Goal: Information Seeking & Learning: Learn about a topic

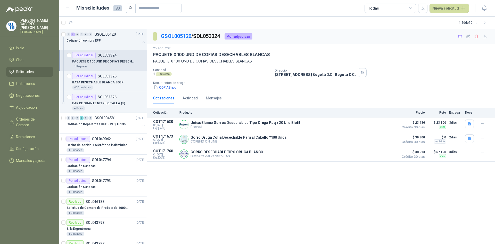
click at [96, 59] on p "PAQUETE X 100 UND DE COFIAS DESECHABLES BLANCAS" at bounding box center [104, 61] width 64 height 5
click at [105, 97] on p "SOL053326" at bounding box center [107, 97] width 19 height 4
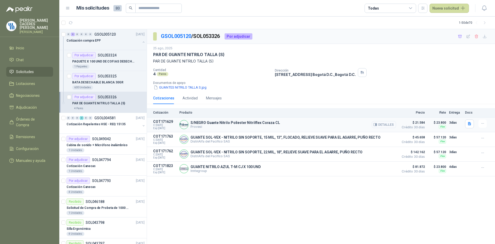
click at [375, 126] on icon "button" at bounding box center [375, 124] width 4 height 4
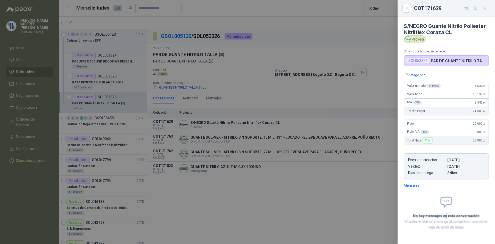
scroll to position [2, 0]
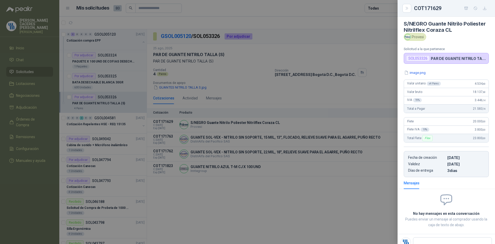
click at [102, 82] on div at bounding box center [247, 122] width 495 height 244
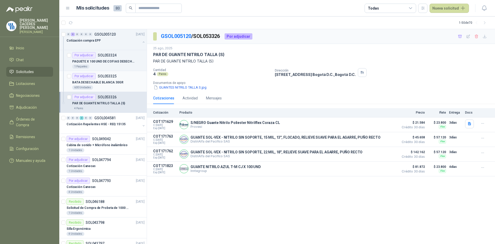
click at [96, 83] on p "BATA DESECHABLE BLANCA 30GR" at bounding box center [97, 82] width 51 height 5
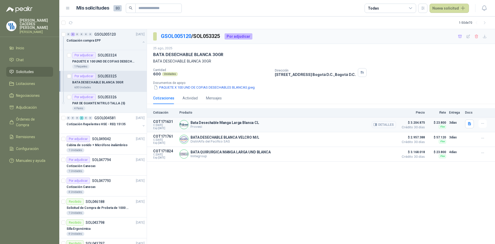
click at [384, 125] on button "Detalles" at bounding box center [384, 124] width 24 height 7
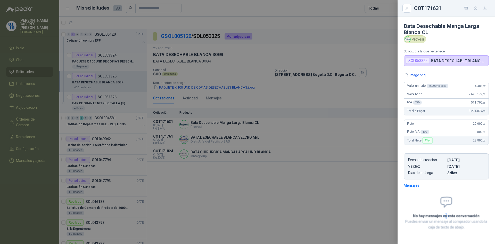
scroll to position [2, 0]
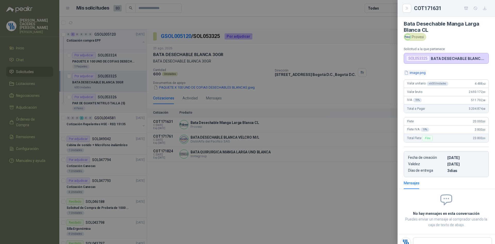
click at [420, 73] on button "image.png" at bounding box center [415, 72] width 22 height 5
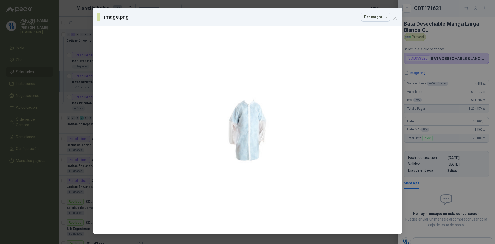
click at [438, 70] on div "image.png Descargar" at bounding box center [247, 122] width 495 height 244
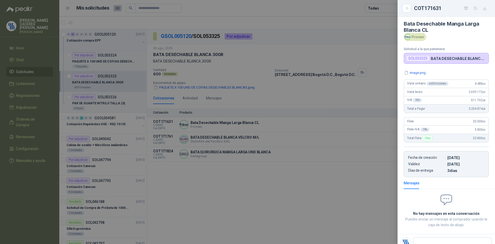
click at [221, 133] on div at bounding box center [247, 122] width 495 height 244
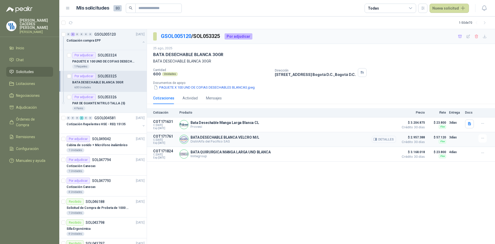
click at [385, 139] on button "Detalles" at bounding box center [384, 139] width 24 height 7
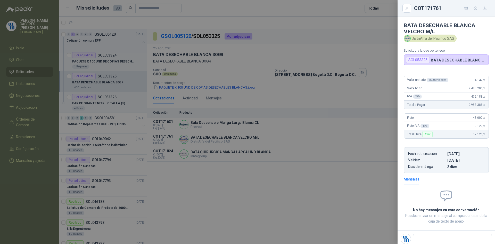
scroll to position [0, 0]
click at [345, 97] on div at bounding box center [247, 122] width 495 height 244
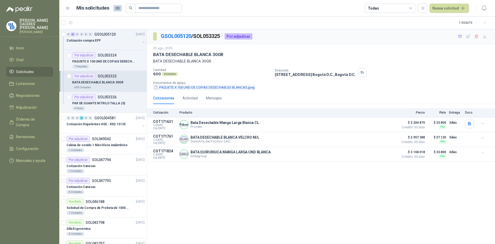
click at [200, 89] on button "PAQUETE X 100 UND DE COFIAS DESECHABLES BLANCAS.jpeg" at bounding box center [204, 87] width 102 height 5
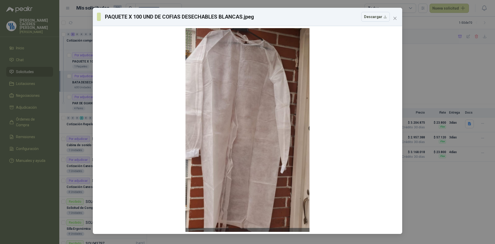
click at [427, 66] on div "PAQUETE X 100 UND DE COFIAS DESECHABLES BLANCAS.jpeg Descargar" at bounding box center [247, 122] width 495 height 244
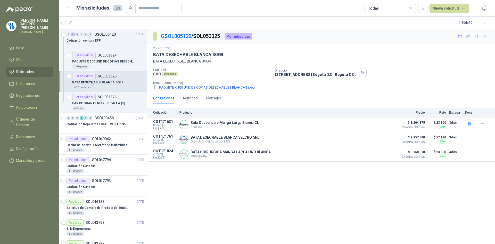
click at [199, 86] on button "PAQUETE X 100 UND DE COFIAS DESECHABLES BLANCAS.jpeg" at bounding box center [204, 87] width 102 height 5
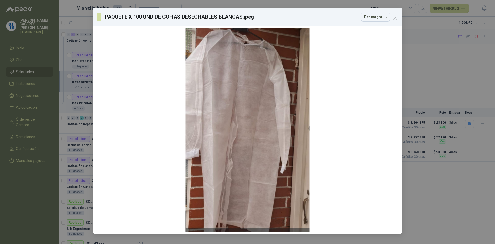
drag, startPoint x: 437, startPoint y: 70, endPoint x: 435, endPoint y: 72, distance: 3.1
click at [437, 70] on div "PAQUETE X 100 UND DE COFIAS DESECHABLES BLANCAS.jpeg Descargar" at bounding box center [247, 122] width 495 height 244
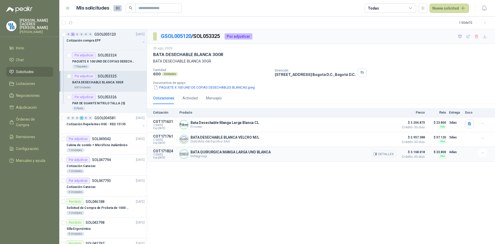
click at [388, 156] on button "Detalles" at bounding box center [384, 153] width 24 height 7
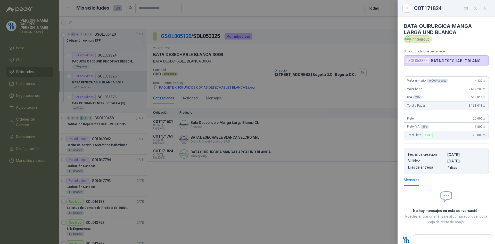
click at [353, 171] on div at bounding box center [247, 122] width 495 height 244
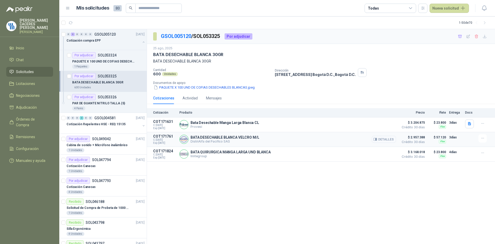
click at [381, 138] on button "Detalles" at bounding box center [384, 139] width 24 height 7
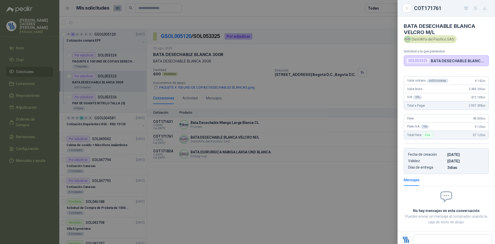
click at [455, 72] on div "Valor unitario x 600 Unidades 4.142 ,00 Valor bruto 2.485.200 ,00 IVA 19 % 472.…" at bounding box center [445, 123] width 97 height 102
click at [351, 163] on div at bounding box center [247, 122] width 495 height 244
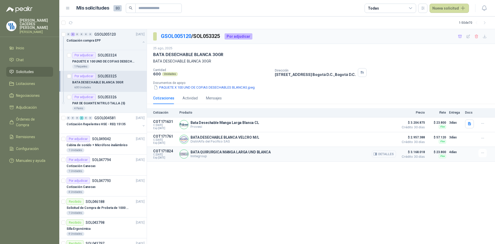
click at [387, 156] on button "Detalles" at bounding box center [384, 153] width 24 height 7
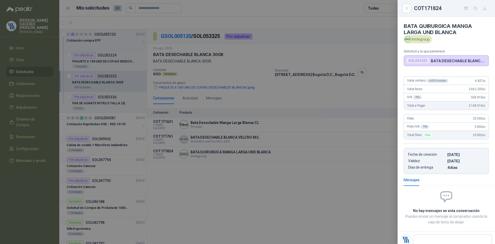
click at [287, 144] on div at bounding box center [247, 122] width 495 height 244
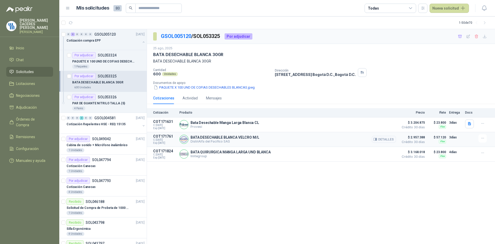
click at [287, 136] on div "BATA DESECHABLE BLANCA VELCRO M/L DistriAlfa del Pacifico SAS Detalles" at bounding box center [287, 139] width 216 height 10
click at [393, 140] on button "Detalles" at bounding box center [384, 139] width 24 height 7
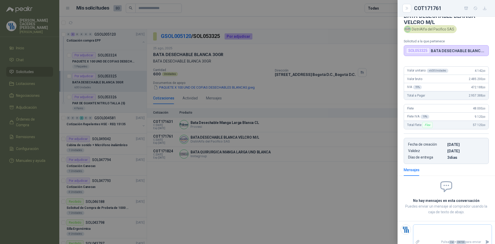
scroll to position [16, 0]
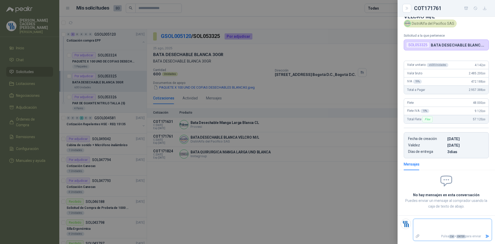
click at [422, 224] on textarea at bounding box center [452, 226] width 78 height 12
type textarea "*"
type textarea "**"
type textarea "***"
type textarea "****"
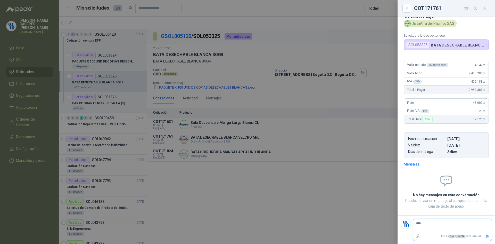
type textarea "****"
type textarea "******"
type textarea "*******"
type textarea "********"
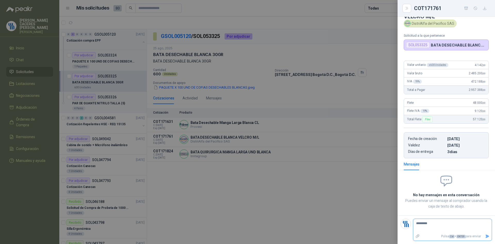
type textarea "********"
type textarea "********* *"
type textarea "********* **"
type textarea "********* ***"
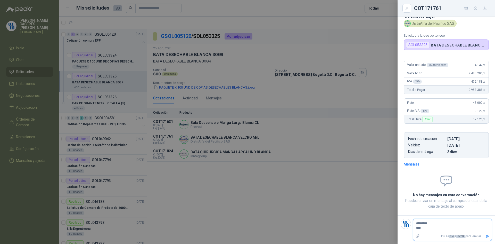
type textarea "********* ***"
type textarea "********* **"
type textarea "********* *"
type textarea "********* **"
type textarea "********* ***"
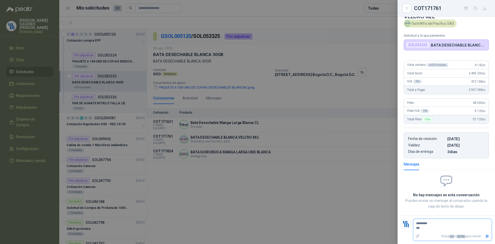
type textarea "********* ***"
type textarea "********* *****"
type textarea "********* ******"
type textarea "********* *******"
type textarea "********* ********"
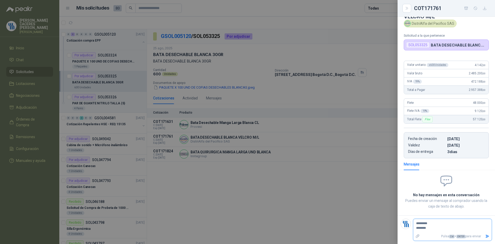
type textarea "********* *********"
type textarea "********* ********"
type textarea "********* *******"
type textarea "********* ******"
type textarea "********* *******"
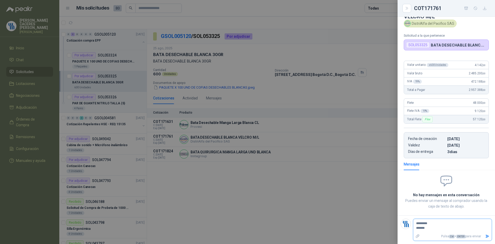
type textarea "********* ********"
type textarea "********* *********"
type textarea "**********"
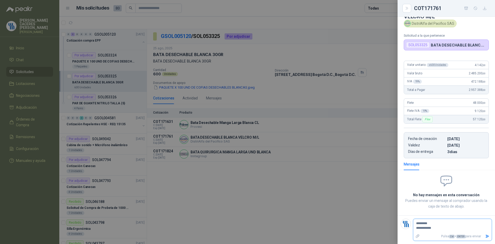
type textarea "**********"
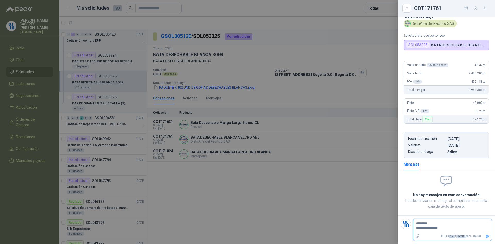
type textarea "**********"
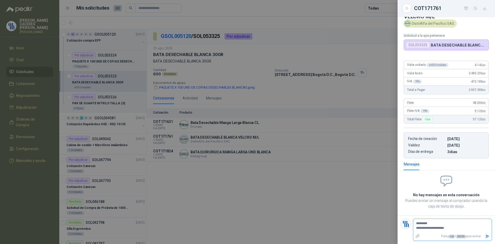
type textarea "**********"
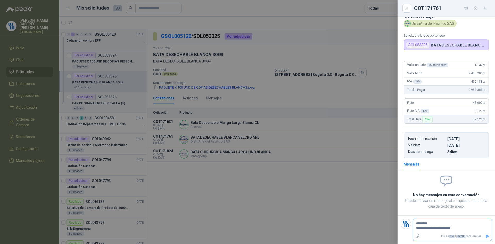
type textarea "**********"
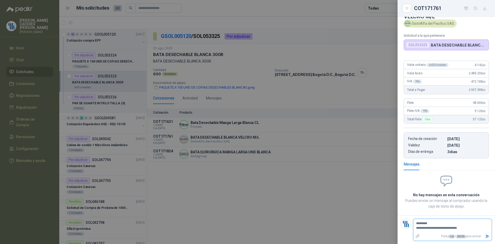
type textarea "**********"
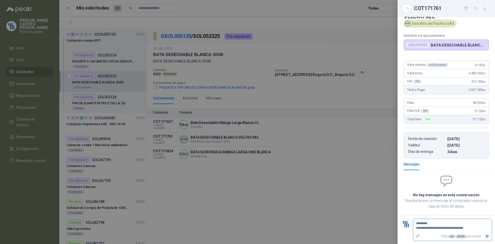
type textarea "**********"
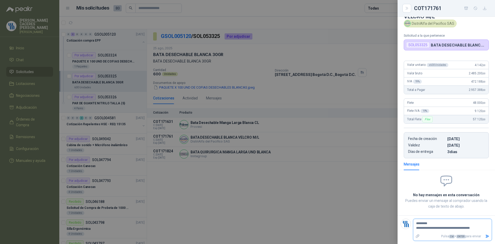
type textarea "**********"
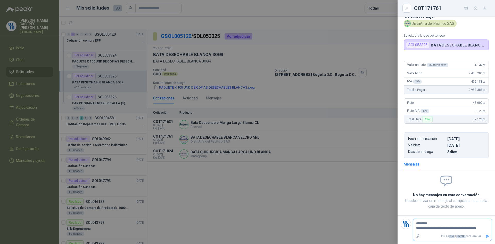
type textarea "**********"
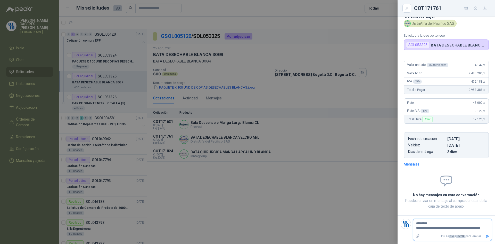
type textarea "**********"
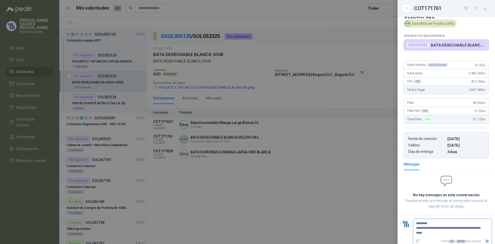
type textarea "**********"
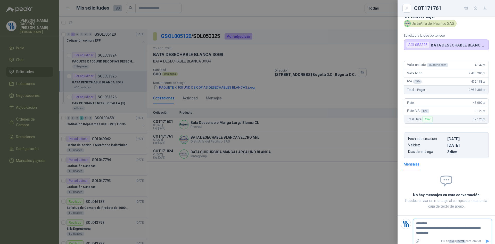
type textarea "**********"
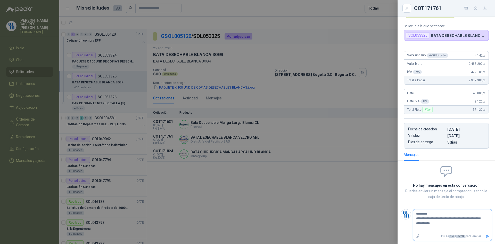
type textarea "**********"
drag, startPoint x: 483, startPoint y: 235, endPoint x: 458, endPoint y: 231, distance: 25.6
click at [486, 235] on icon "Enviar" at bounding box center [488, 235] width 4 height 3
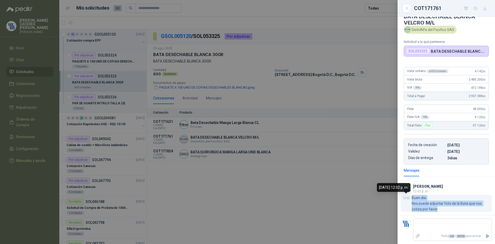
drag, startPoint x: 438, startPoint y: 208, endPoint x: 409, endPoint y: 199, distance: 30.1
click at [409, 199] on div "12:02 Buen dia Nos puede adjuntar foto de la Bata que nos cotiza por favor" at bounding box center [445, 203] width 91 height 17
copy div "Buen dia Nos puede adjuntar foto de la Bata que nos cotiza por favor"
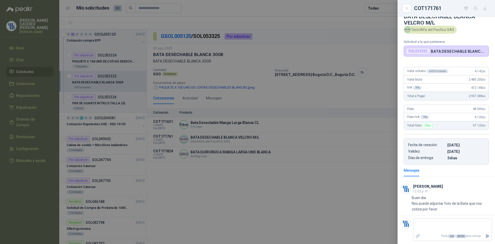
click at [256, 155] on div at bounding box center [247, 122] width 495 height 244
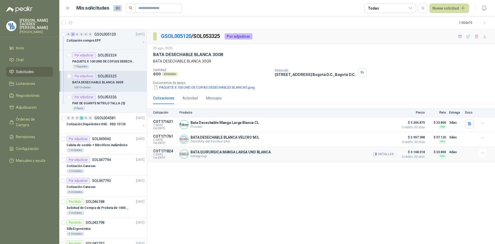
click at [239, 150] on p "BATA QUIRURGICA MANGA LARGA UND BLANCA" at bounding box center [230, 152] width 80 height 4
click at [387, 153] on button "Detalles" at bounding box center [384, 153] width 24 height 7
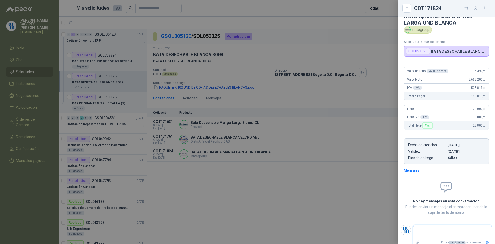
click at [431, 233] on textarea at bounding box center [450, 232] width 74 height 12
paste textarea "**********"
type textarea "**********"
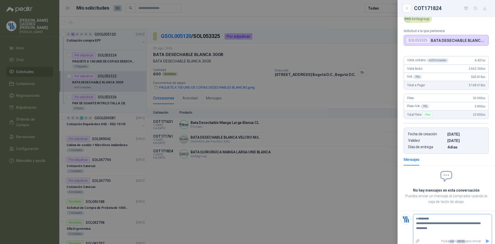
scroll to position [25, 0]
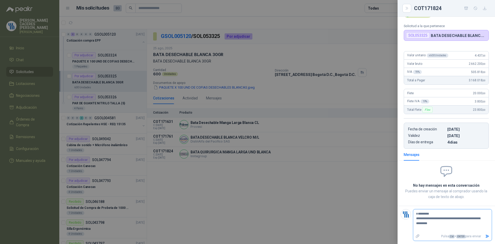
type textarea "**********"
drag, startPoint x: 484, startPoint y: 236, endPoint x: 426, endPoint y: 218, distance: 60.3
click at [486, 236] on icon "Enviar" at bounding box center [488, 235] width 4 height 3
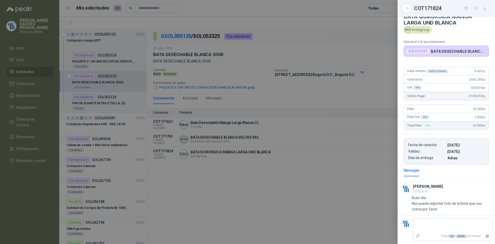
click at [112, 104] on div at bounding box center [247, 122] width 495 height 244
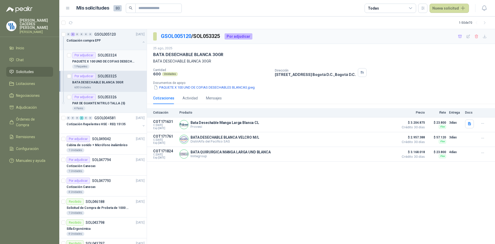
click at [112, 63] on p "PAQUETE X 100 UND DE COFIAS DESECHABLES BLANCAS" at bounding box center [104, 61] width 64 height 5
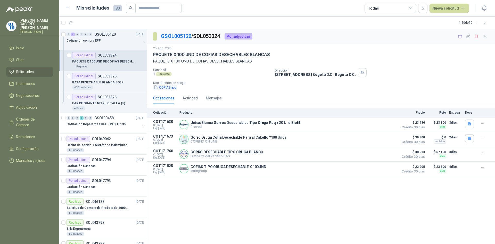
click at [169, 85] on button "COFIAS.jpg" at bounding box center [165, 87] width 24 height 5
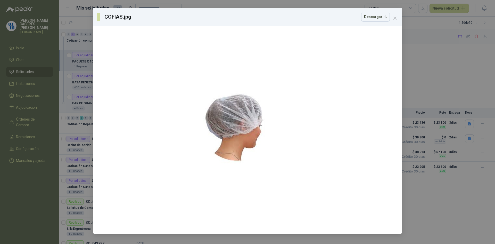
drag, startPoint x: 428, startPoint y: 75, endPoint x: 425, endPoint y: 75, distance: 2.6
click at [428, 75] on div "COFIAS.jpg Descargar" at bounding box center [247, 122] width 495 height 244
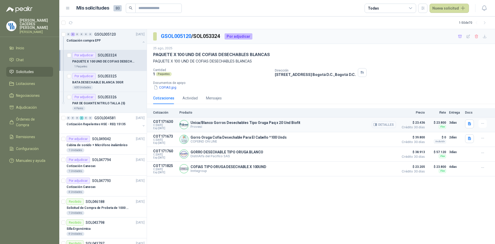
click at [382, 124] on button "Detalles" at bounding box center [384, 124] width 24 height 7
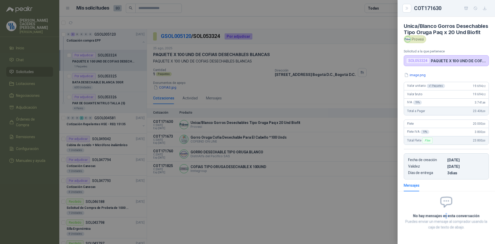
scroll to position [25, 0]
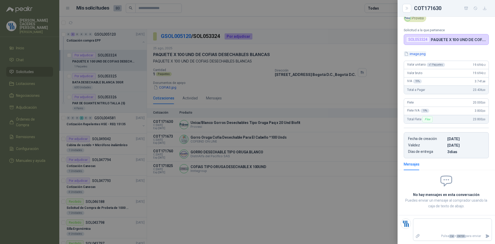
click at [415, 56] on button "image.png" at bounding box center [415, 53] width 22 height 5
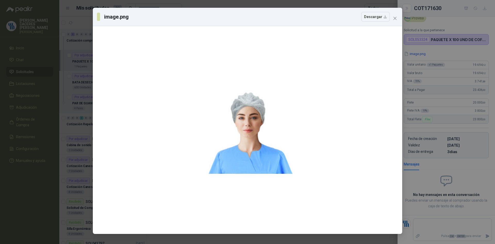
click at [438, 55] on div "image.png Descargar" at bounding box center [247, 122] width 495 height 244
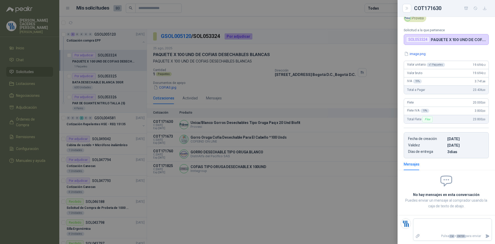
click at [256, 146] on div at bounding box center [247, 122] width 495 height 244
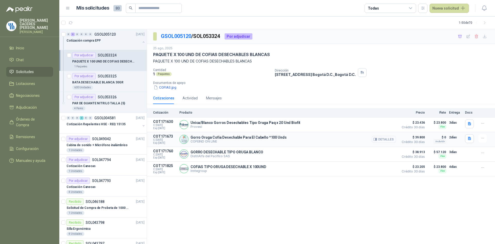
click at [380, 140] on button "Detalles" at bounding box center [384, 139] width 24 height 7
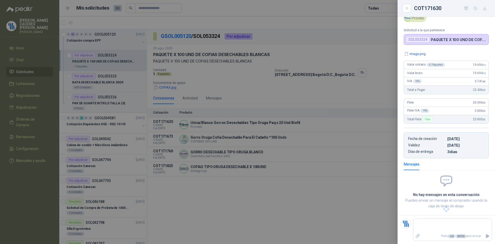
scroll to position [19, 0]
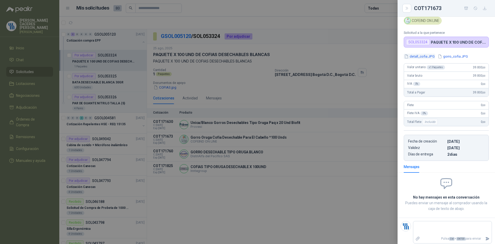
click at [420, 57] on button "detall_cofia.JPG" at bounding box center [419, 56] width 31 height 5
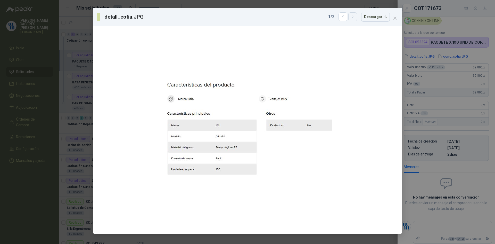
click at [357, 14] on button "button" at bounding box center [352, 16] width 9 height 9
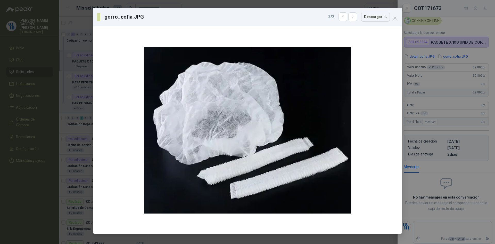
click at [419, 102] on div "gorro_cofia.JPG 2 / 2 Descargar" at bounding box center [247, 122] width 495 height 244
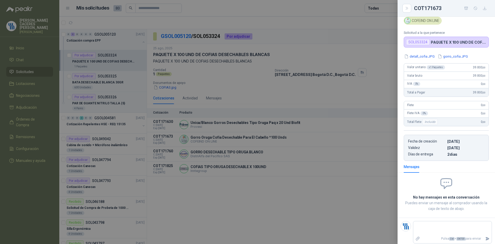
click at [252, 143] on div at bounding box center [247, 122] width 495 height 244
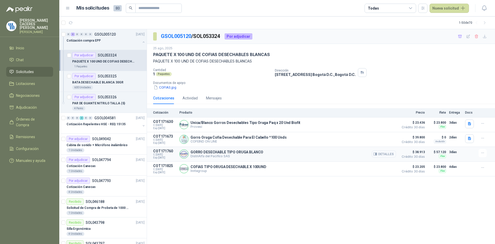
click at [381, 155] on button "Detalles" at bounding box center [384, 153] width 24 height 7
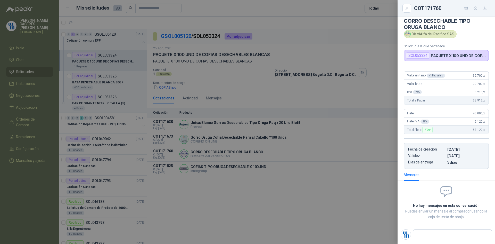
scroll to position [0, 0]
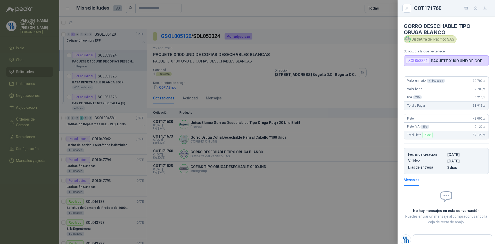
click at [302, 153] on div at bounding box center [247, 122] width 495 height 244
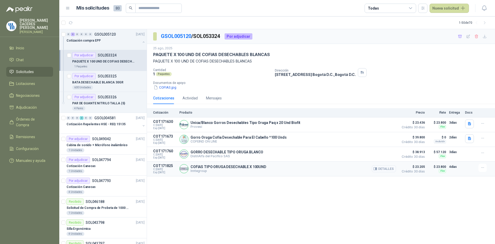
click at [379, 170] on button "Detalles" at bounding box center [384, 168] width 24 height 7
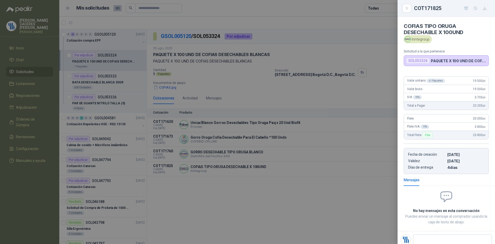
click at [323, 194] on div at bounding box center [247, 122] width 495 height 244
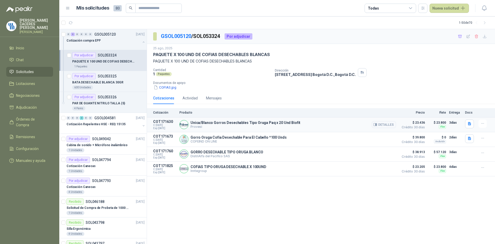
click at [333, 125] on div "Unica/Blanco Gorros Desechables Tipo Oruga Paq x 20 Und Biofit Provesi Detalles" at bounding box center [287, 124] width 216 height 10
click at [386, 139] on button "Detalles" at bounding box center [384, 139] width 24 height 7
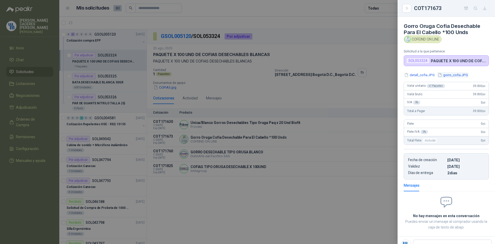
click at [445, 74] on button "gorro_cofia.JPG" at bounding box center [452, 74] width 31 height 5
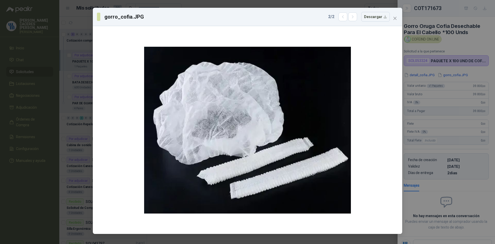
click at [487, 70] on div "gorro_cofia.JPG 2 / 2 Descargar" at bounding box center [247, 122] width 495 height 244
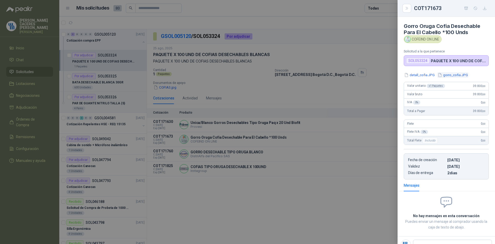
click at [456, 74] on button "gorro_cofia.JPG" at bounding box center [452, 74] width 31 height 5
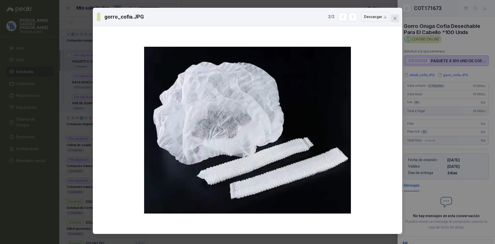
click at [394, 15] on button "Close" at bounding box center [395, 18] width 8 height 8
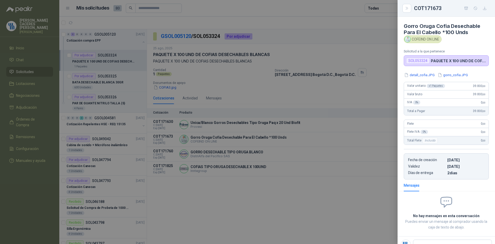
click at [248, 148] on div at bounding box center [247, 122] width 495 height 244
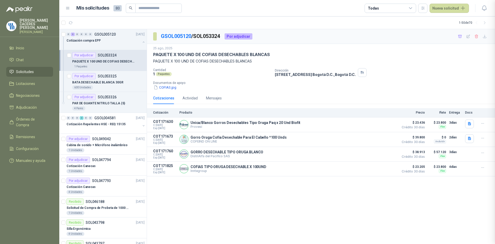
scroll to position [2, 0]
drag, startPoint x: 263, startPoint y: 155, endPoint x: 270, endPoint y: 156, distance: 7.5
click at [263, 155] on div "GORRO DESECHABLE TIPO ORUGA BLANCO DistriAlfa del Pacifico SAS Detalles" at bounding box center [287, 154] width 216 height 10
click at [386, 152] on button "Detalles" at bounding box center [384, 153] width 24 height 7
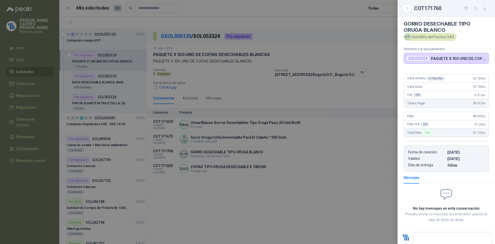
click at [327, 162] on div at bounding box center [247, 122] width 495 height 244
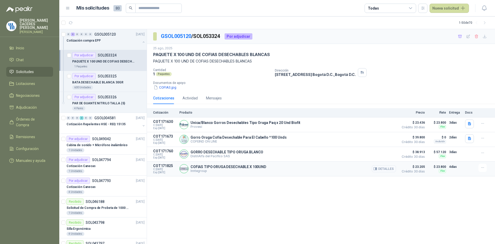
click at [391, 169] on button "Detalles" at bounding box center [384, 168] width 24 height 7
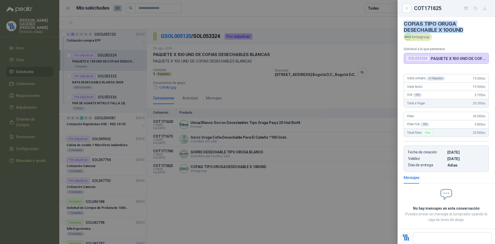
drag, startPoint x: 403, startPoint y: 23, endPoint x: 468, endPoint y: 29, distance: 65.2
click at [468, 29] on article "COFIAS TIPO ORUGA DESECHABLE X 100UND Inntegroup Solicitud a la que pertenece S…" at bounding box center [445, 38] width 97 height 49
copy h4 "COFIAS TIPO ORUGA DESECHABLE X 100UND"
drag, startPoint x: 443, startPoint y: 7, endPoint x: 415, endPoint y: 9, distance: 27.4
click at [415, 9] on div "COT171825" at bounding box center [451, 8] width 75 height 8
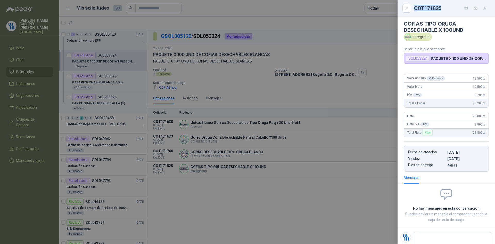
copy div "COT171825"
click at [201, 37] on div at bounding box center [247, 122] width 495 height 244
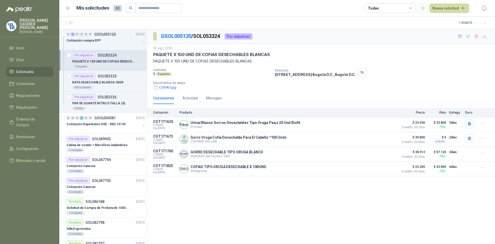
drag, startPoint x: 195, startPoint y: 36, endPoint x: 223, endPoint y: 35, distance: 27.6
click at [220, 35] on p "GSOL005120 / SOL053324" at bounding box center [191, 36] width 60 height 8
copy p "SOL053324"
drag, startPoint x: 348, startPoint y: 153, endPoint x: 354, endPoint y: 155, distance: 6.1
click at [348, 153] on div "GORRO DESECHABLE TIPO ORUGA BLANCO DistriAlfa del Pacifico SAS Detalles" at bounding box center [287, 154] width 216 height 10
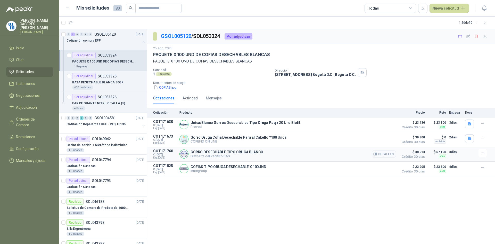
click at [386, 155] on button "Detalles" at bounding box center [384, 153] width 24 height 7
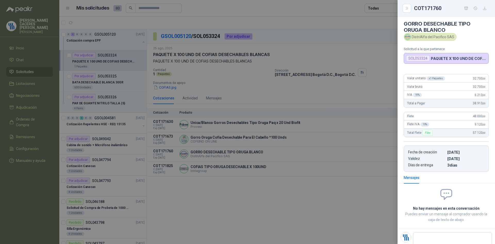
drag, startPoint x: 322, startPoint y: 172, endPoint x: 327, endPoint y: 171, distance: 4.6
click at [323, 172] on div at bounding box center [247, 122] width 495 height 244
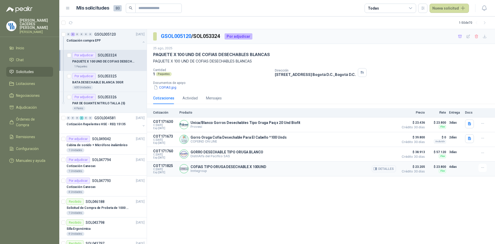
click at [373, 166] on div "Detalles" at bounding box center [384, 168] width 24 height 10
click at [376, 168] on icon "button" at bounding box center [374, 168] width 3 height 3
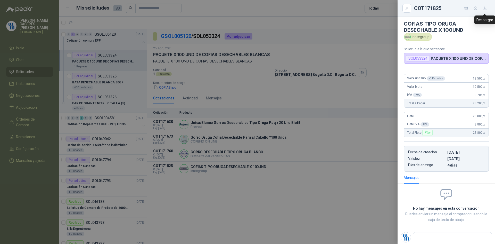
click at [484, 9] on icon "button" at bounding box center [484, 8] width 4 height 4
click at [443, 5] on div "COT171825" at bounding box center [451, 8] width 75 height 8
click at [222, 36] on div at bounding box center [247, 122] width 495 height 244
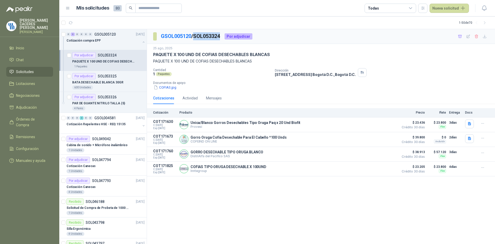
drag, startPoint x: 223, startPoint y: 36, endPoint x: 200, endPoint y: 36, distance: 22.9
click at [196, 39] on p "GSOL005120 / SOL053324" at bounding box center [191, 36] width 60 height 8
copy p "SOL053324"
click at [382, 169] on button "Detalles" at bounding box center [384, 168] width 24 height 7
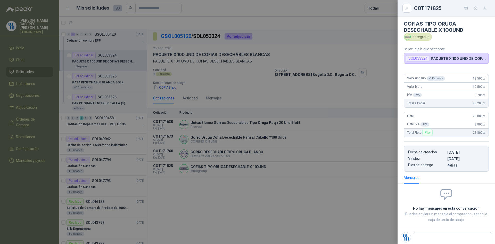
drag, startPoint x: 429, startPoint y: 37, endPoint x: 409, endPoint y: 39, distance: 20.2
click at [409, 39] on div "Inntegroup" at bounding box center [418, 37] width 28 height 8
drag, startPoint x: 411, startPoint y: 38, endPoint x: 429, endPoint y: 38, distance: 17.3
click at [429, 38] on div "Inntegroup" at bounding box center [418, 37] width 28 height 8
copy div "Inntegroup"
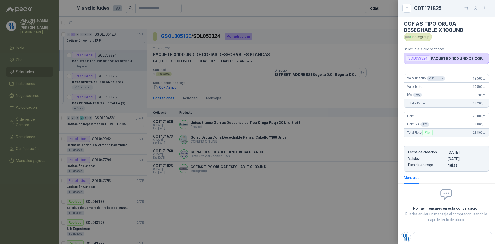
click at [287, 91] on div at bounding box center [247, 122] width 495 height 244
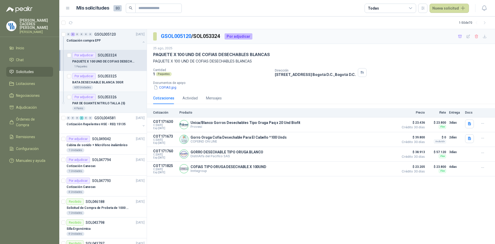
click at [103, 78] on div "Por adjudicar SOL053325" at bounding box center [94, 76] width 44 height 6
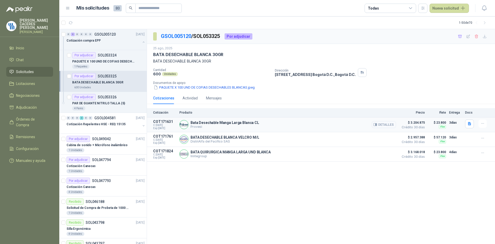
click at [385, 123] on button "Detalles" at bounding box center [384, 124] width 24 height 7
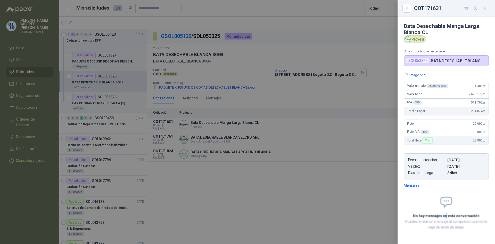
scroll to position [2, 0]
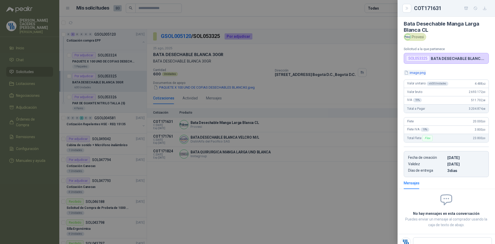
click at [421, 72] on button "image.png" at bounding box center [415, 72] width 22 height 5
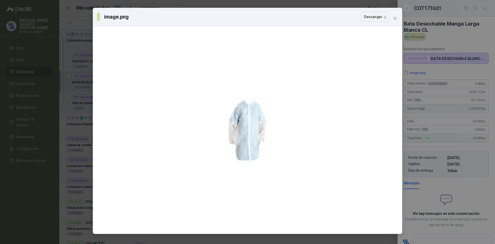
drag, startPoint x: 435, startPoint y: 73, endPoint x: 406, endPoint y: 88, distance: 32.4
click at [434, 72] on div "image.png Descargar" at bounding box center [247, 122] width 495 height 244
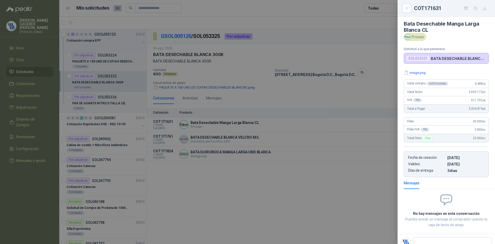
click at [320, 137] on div at bounding box center [247, 122] width 495 height 244
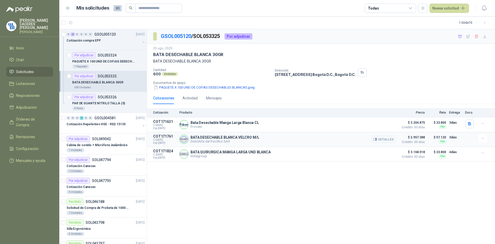
click at [385, 140] on button "Detalles" at bounding box center [384, 139] width 24 height 7
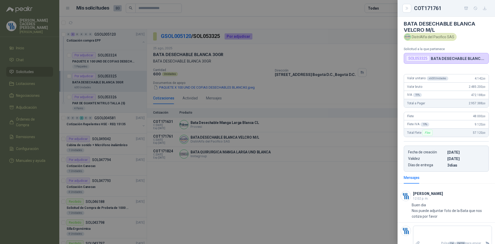
click at [313, 120] on div at bounding box center [247, 122] width 495 height 244
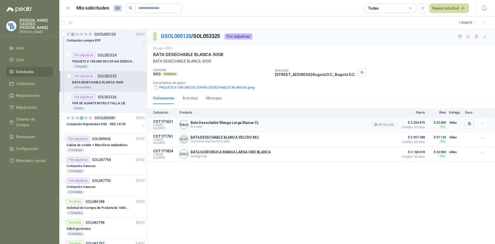
click at [374, 128] on div "Detalles" at bounding box center [384, 124] width 24 height 10
click at [378, 124] on button "Detalles" at bounding box center [384, 124] width 24 height 7
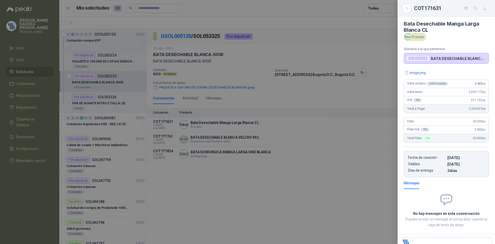
click at [337, 140] on div at bounding box center [247, 122] width 495 height 244
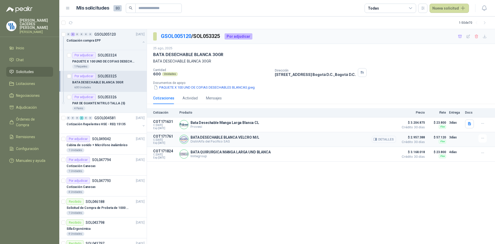
click at [383, 140] on button "Detalles" at bounding box center [384, 139] width 24 height 7
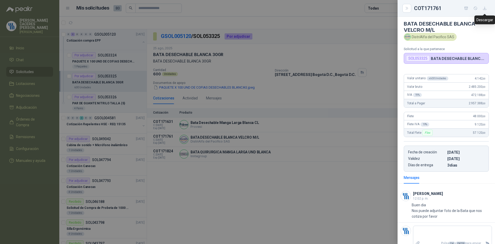
click at [487, 9] on icon "button" at bounding box center [484, 8] width 4 height 4
click at [220, 36] on div at bounding box center [247, 122] width 495 height 244
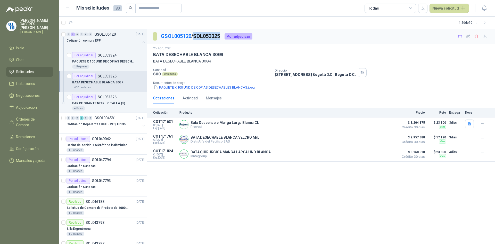
drag, startPoint x: 223, startPoint y: 36, endPoint x: 196, endPoint y: 37, distance: 27.1
click at [196, 37] on p "GSOL005120 / SOL053325" at bounding box center [191, 36] width 60 height 8
copy p "SOL053325"
click at [383, 140] on button "Detalles" at bounding box center [384, 139] width 24 height 7
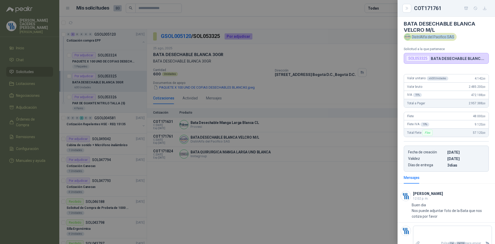
drag, startPoint x: 412, startPoint y: 38, endPoint x: 453, endPoint y: 37, distance: 41.5
click at [453, 37] on div "DistriAlfa del Pacifico SAS" at bounding box center [430, 37] width 53 height 8
copy div "DistriAlfa del Pacifico SAS"
drag, startPoint x: 436, startPoint y: 29, endPoint x: 404, endPoint y: 23, distance: 32.2
click at [404, 23] on h4 "BATA DESECHABLE BLANCA VELCRO M/L" at bounding box center [446, 27] width 85 height 12
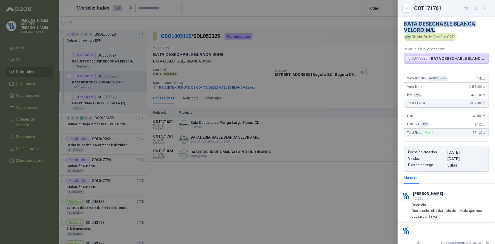
copy h4 "BATA DESECHABLE BLANCA VELCRO M/L"
drag, startPoint x: 443, startPoint y: 6, endPoint x: 413, endPoint y: 7, distance: 29.4
click at [413, 7] on div "COT171761" at bounding box center [446, 8] width 85 height 8
copy div "COT171761"
click at [207, 40] on div at bounding box center [247, 122] width 495 height 244
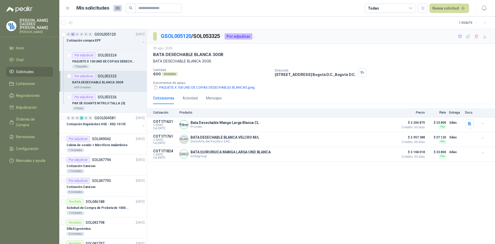
click at [214, 37] on p "GSOL005120 / SOL053325" at bounding box center [191, 36] width 60 height 8
drag, startPoint x: 223, startPoint y: 35, endPoint x: 196, endPoint y: 37, distance: 26.6
click at [196, 37] on p "GSOL005120 / SOL053325" at bounding box center [191, 36] width 60 height 8
click at [388, 142] on button "Detalles" at bounding box center [384, 139] width 24 height 7
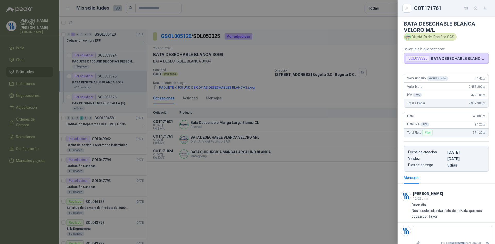
drag, startPoint x: 298, startPoint y: 197, endPoint x: 293, endPoint y: 199, distance: 5.8
click at [297, 198] on div at bounding box center [247, 122] width 495 height 244
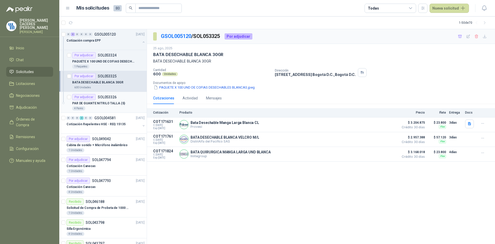
click at [108, 107] on div "4 Pares" at bounding box center [108, 108] width 72 height 4
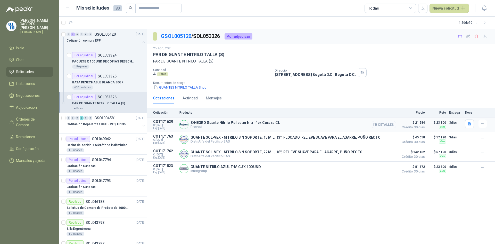
click at [377, 126] on icon "button" at bounding box center [374, 124] width 3 height 3
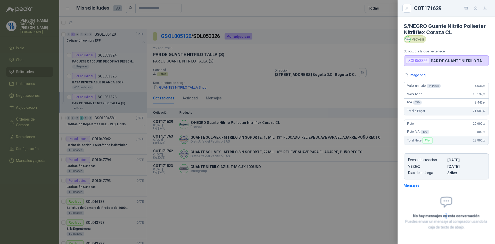
scroll to position [2, 0]
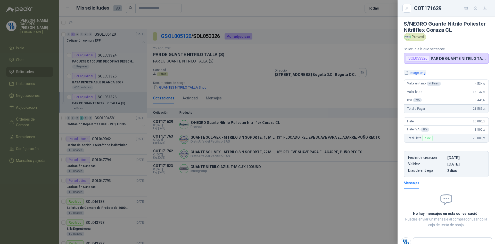
click at [415, 73] on button "image.png" at bounding box center [415, 72] width 22 height 5
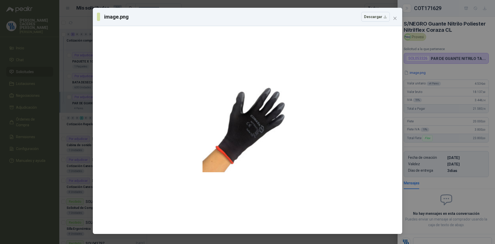
click at [435, 68] on div "image.png Descargar" at bounding box center [247, 122] width 495 height 244
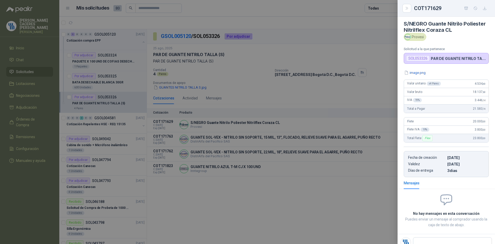
click at [182, 86] on div at bounding box center [247, 122] width 495 height 244
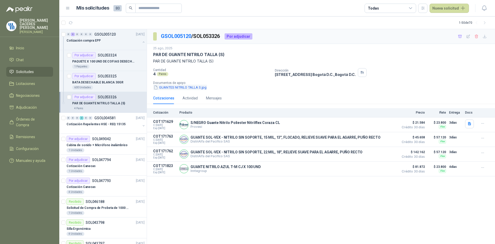
click at [197, 87] on button "GUANTES NITRILO TALLA S.jpg" at bounding box center [180, 87] width 54 height 5
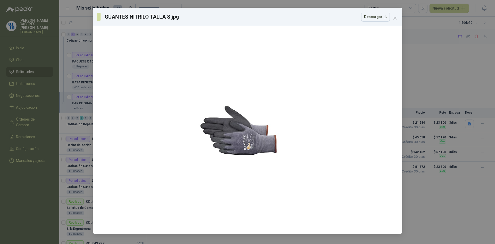
click at [445, 80] on div "GUANTES NITRILO TALLA S.jpg Descargar" at bounding box center [247, 122] width 495 height 244
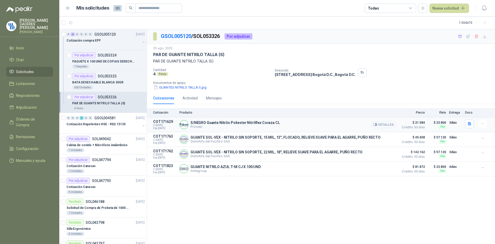
click at [385, 124] on button "Detalles" at bounding box center [384, 124] width 24 height 7
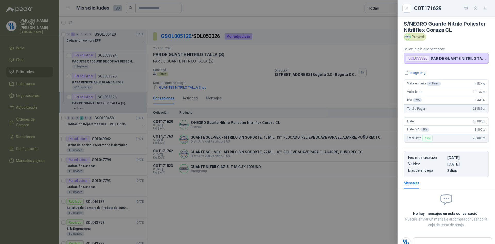
click at [341, 169] on div at bounding box center [247, 122] width 495 height 244
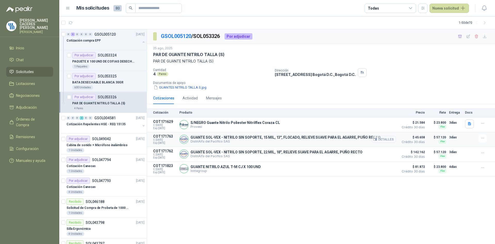
click at [390, 138] on button "Detalles" at bounding box center [384, 139] width 24 height 7
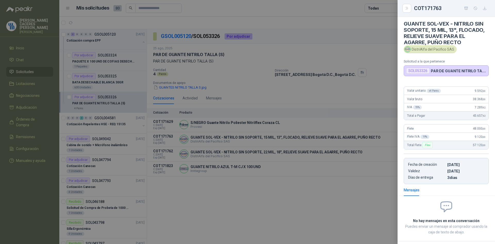
drag, startPoint x: 317, startPoint y: 157, endPoint x: 323, endPoint y: 156, distance: 6.1
click at [317, 157] on div at bounding box center [247, 122] width 495 height 244
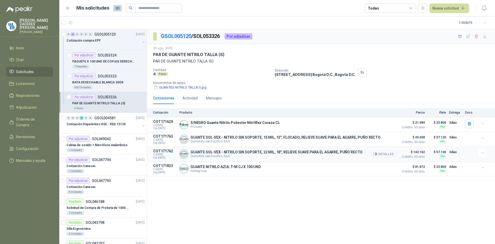
click at [389, 154] on button "Detalles" at bounding box center [384, 153] width 24 height 7
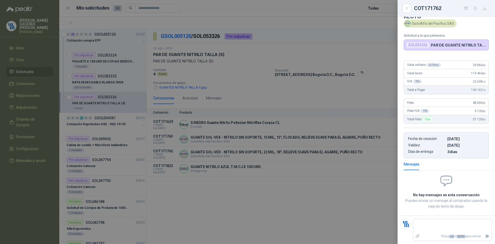
click at [318, 160] on div at bounding box center [247, 122] width 495 height 244
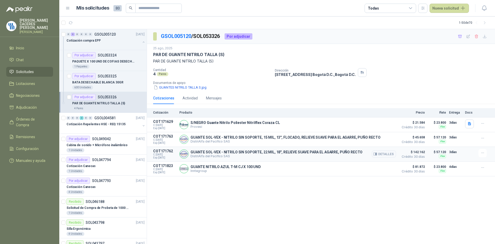
click at [232, 153] on p "GUANTE SOL-VEX - NITRILO SIN SOPORTE, 22 MIL, 18", RELIEVE SUAVE PARA EL AGARRE…" at bounding box center [276, 152] width 172 height 4
click at [383, 153] on button "Detalles" at bounding box center [384, 153] width 24 height 7
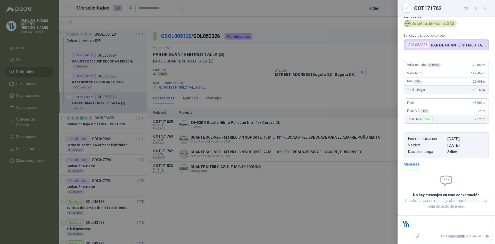
click at [344, 173] on div at bounding box center [247, 122] width 495 height 244
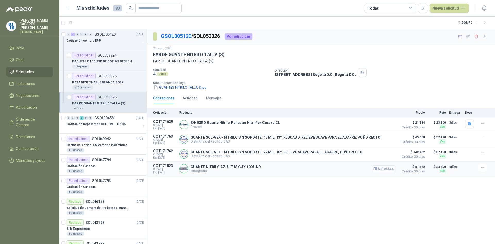
click at [387, 171] on button "Detalles" at bounding box center [384, 168] width 24 height 7
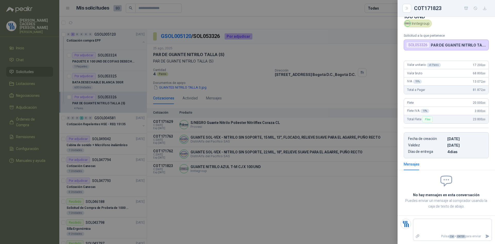
scroll to position [16, 0]
click at [285, 129] on div at bounding box center [247, 122] width 495 height 244
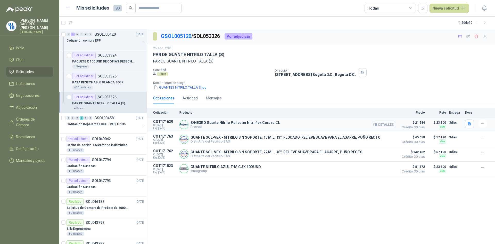
click at [387, 124] on button "Detalles" at bounding box center [384, 124] width 24 height 7
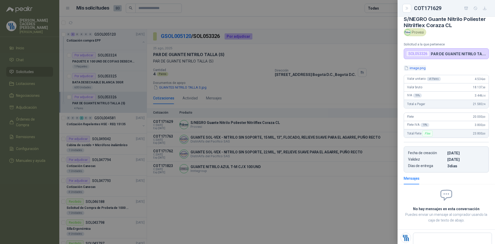
scroll to position [0, 0]
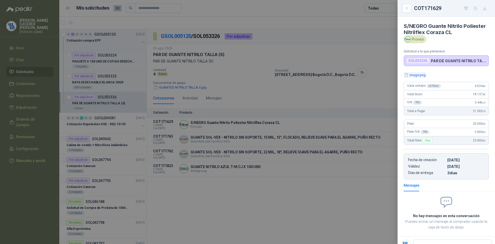
click at [420, 75] on button "image.png" at bounding box center [415, 74] width 22 height 5
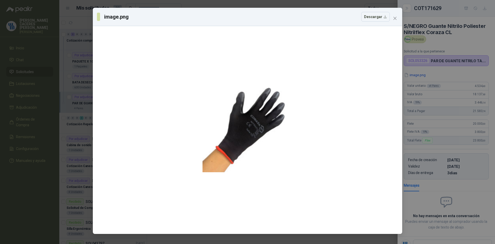
click at [466, 43] on div "image.png Descargar" at bounding box center [247, 122] width 495 height 244
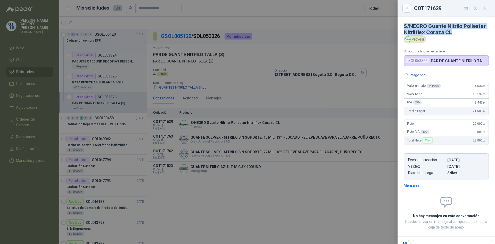
drag, startPoint x: 474, startPoint y: 31, endPoint x: 403, endPoint y: 25, distance: 72.2
click at [403, 25] on article "S/NEGRO Guante Nitrilo Poliester Nitrilflex Coraza CL Provesi Solicitud a la q…" at bounding box center [445, 41] width 97 height 49
drag, startPoint x: 442, startPoint y: 6, endPoint x: 414, endPoint y: 9, distance: 28.5
click at [414, 9] on div "COT171629" at bounding box center [451, 8] width 75 height 8
click at [220, 35] on div at bounding box center [247, 122] width 495 height 244
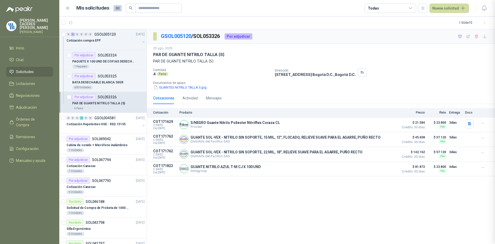
scroll to position [2, 0]
drag, startPoint x: 223, startPoint y: 37, endPoint x: 195, endPoint y: 38, distance: 28.4
click at [195, 38] on p "GSOL005120 / SOL053326" at bounding box center [191, 36] width 60 height 8
click at [388, 122] on button "Detalles" at bounding box center [384, 124] width 24 height 7
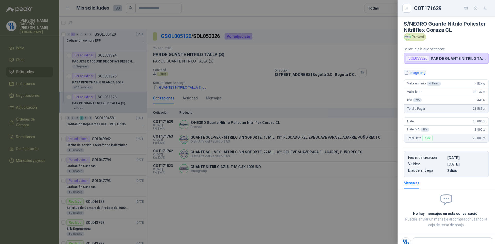
click at [418, 73] on button "image.png" at bounding box center [415, 72] width 22 height 5
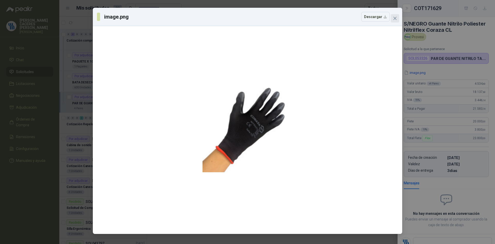
click at [397, 15] on button "Close" at bounding box center [395, 18] width 8 height 8
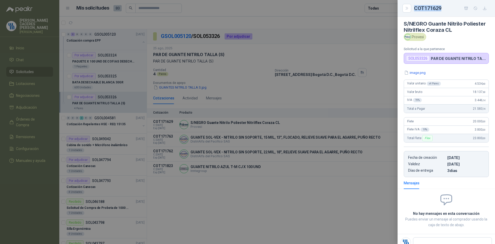
drag, startPoint x: 435, startPoint y: 9, endPoint x: 414, endPoint y: 8, distance: 21.4
click at [414, 8] on div "COT171629" at bounding box center [451, 8] width 75 height 8
click at [487, 7] on button "button" at bounding box center [484, 8] width 8 height 8
drag, startPoint x: 246, startPoint y: 59, endPoint x: 236, endPoint y: 55, distance: 11.1
click at [243, 58] on div at bounding box center [247, 122] width 495 height 244
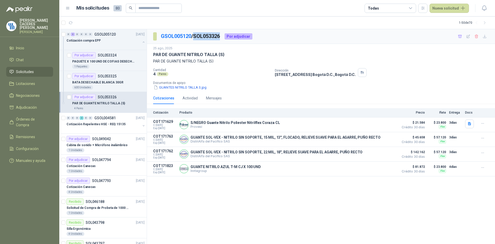
drag, startPoint x: 223, startPoint y: 36, endPoint x: 196, endPoint y: 34, distance: 26.3
click at [196, 34] on p "GSOL005120 / SOL053326" at bounding box center [191, 36] width 60 height 8
click at [385, 124] on button "Detalles" at bounding box center [384, 124] width 24 height 7
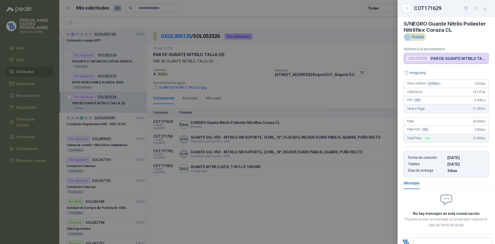
click at [423, 37] on div "Provesi" at bounding box center [415, 37] width 22 height 8
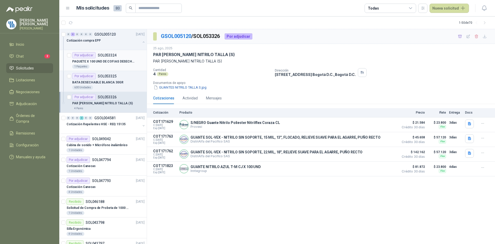
click at [118, 61] on p "PAQUETE X 100 UND DE COFIAS DESECHABLES BLANCAS" at bounding box center [104, 61] width 64 height 5
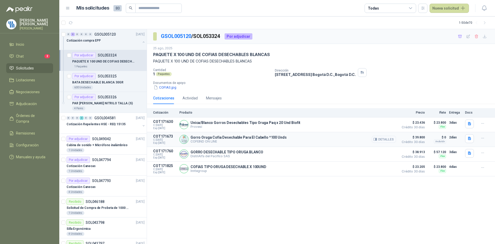
click at [384, 141] on button "Detalles" at bounding box center [384, 139] width 24 height 7
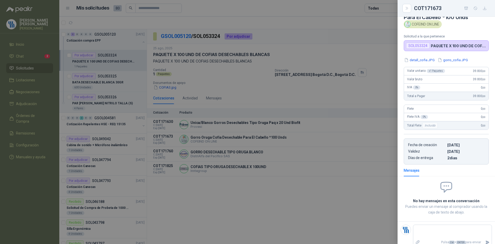
scroll to position [21, 0]
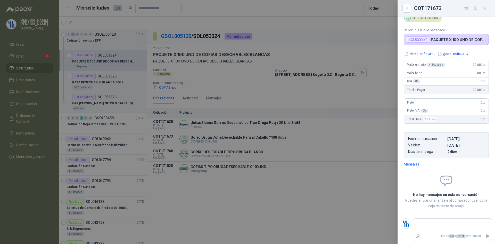
click at [295, 150] on div at bounding box center [247, 122] width 495 height 244
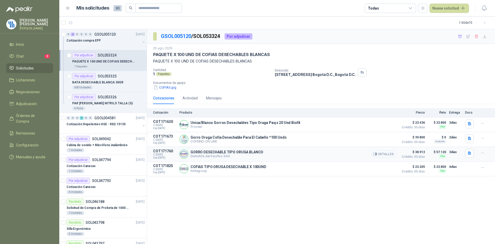
click at [387, 153] on button "Detalles" at bounding box center [384, 153] width 24 height 7
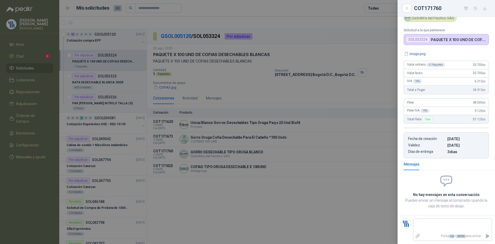
click at [366, 169] on div at bounding box center [247, 122] width 495 height 244
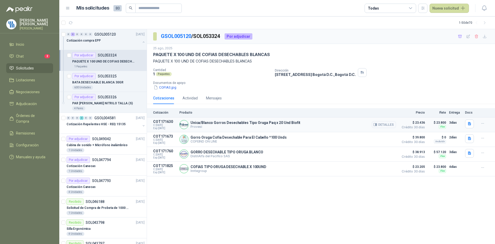
click at [360, 124] on div "Unica/Blanco Gorros Desechables Tipo Oruga Paq x 20 Und Biofit Provesi Detalles" at bounding box center [287, 124] width 216 height 10
click at [391, 120] on div "Detalles" at bounding box center [384, 124] width 24 height 10
click at [388, 125] on button "Detalles" at bounding box center [384, 124] width 24 height 7
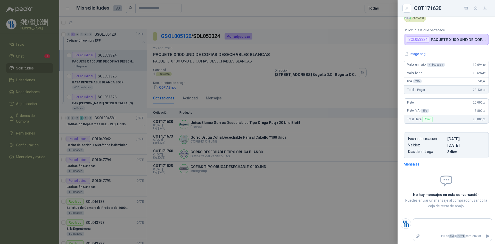
scroll to position [27, 0]
drag, startPoint x: 355, startPoint y: 169, endPoint x: 368, endPoint y: 170, distance: 12.9
click at [356, 169] on div at bounding box center [247, 122] width 495 height 244
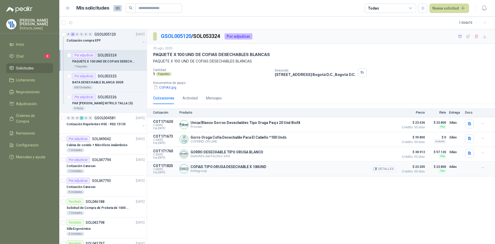
click at [382, 171] on button "Detalles" at bounding box center [384, 168] width 24 height 7
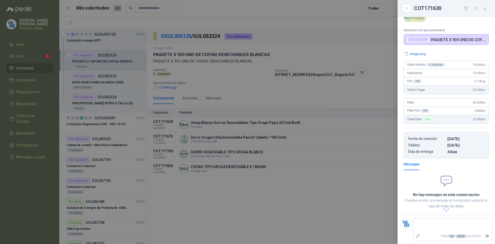
scroll to position [16, 0]
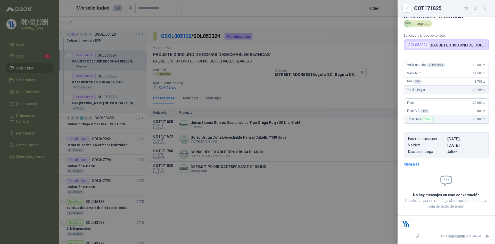
click at [108, 80] on div at bounding box center [247, 122] width 495 height 244
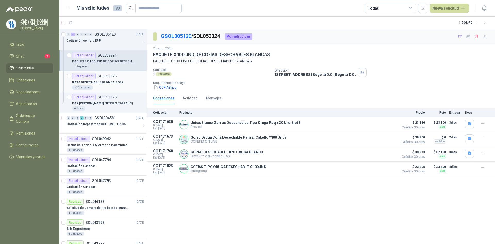
click at [106, 81] on p "BATA DESECHABLE BLANCA 30GR" at bounding box center [97, 82] width 51 height 5
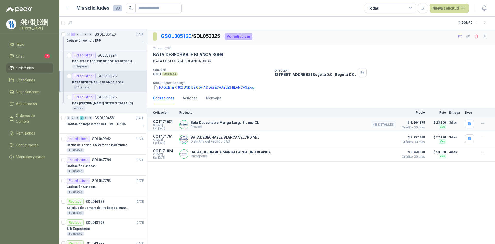
click at [384, 124] on button "Detalles" at bounding box center [384, 124] width 24 height 7
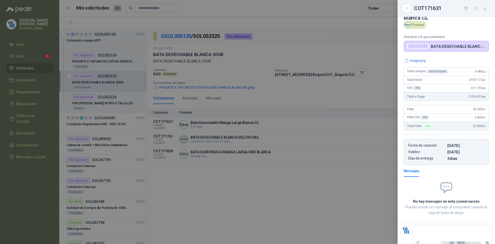
scroll to position [21, 0]
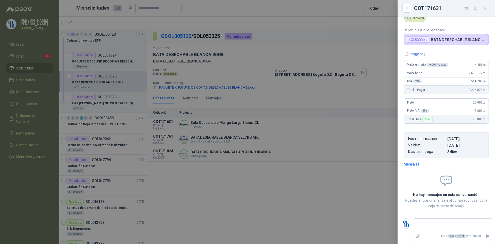
drag, startPoint x: 314, startPoint y: 144, endPoint x: 327, endPoint y: 140, distance: 13.9
click at [314, 143] on div at bounding box center [247, 122] width 495 height 244
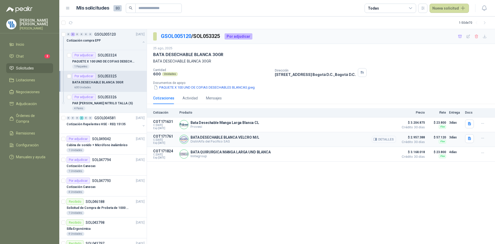
click at [377, 139] on icon "button" at bounding box center [375, 139] width 1 height 2
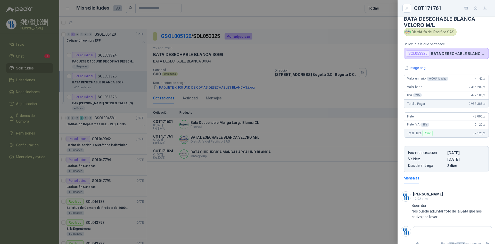
scroll to position [0, 0]
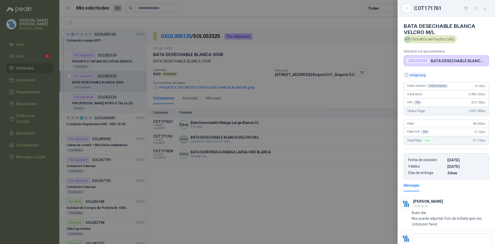
click at [417, 75] on button "image.png" at bounding box center [415, 74] width 22 height 5
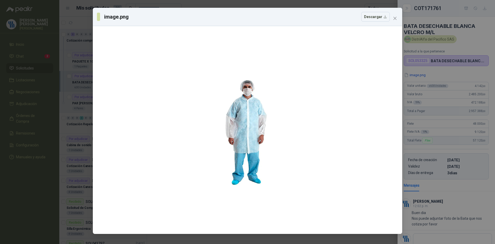
click at [441, 72] on div "image.png Descargar" at bounding box center [247, 122] width 495 height 244
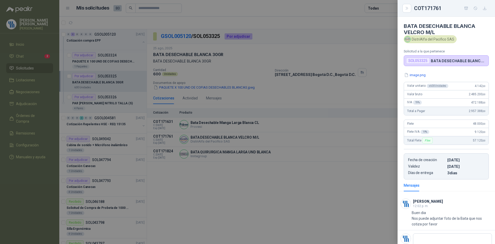
drag, startPoint x: 308, startPoint y: 140, endPoint x: 347, endPoint y: 137, distance: 38.7
click at [308, 140] on div at bounding box center [247, 122] width 495 height 244
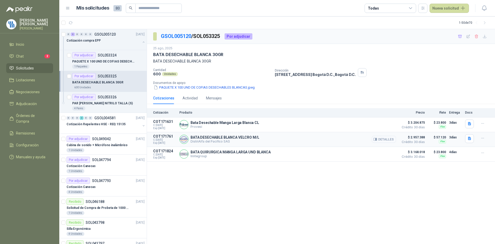
click at [383, 141] on button "Detalles" at bounding box center [384, 139] width 24 height 7
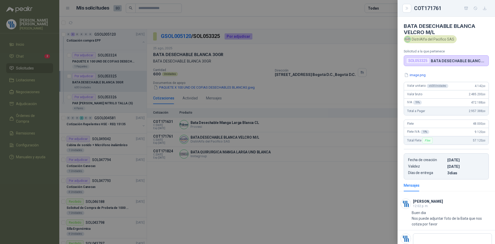
click at [345, 198] on div at bounding box center [247, 122] width 495 height 244
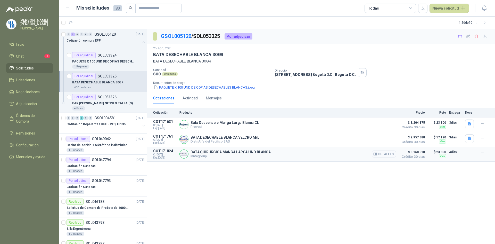
click at [379, 155] on button "Detalles" at bounding box center [384, 153] width 24 height 7
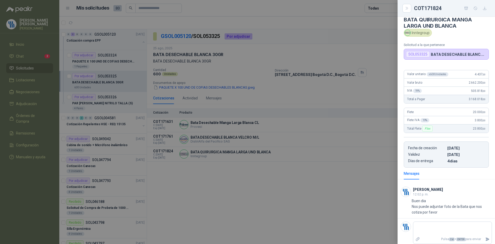
scroll to position [10, 0]
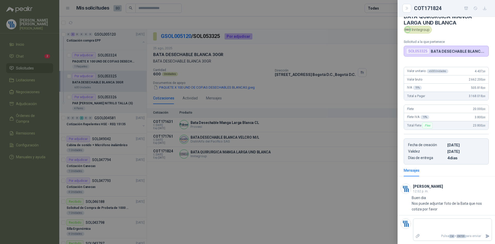
click at [368, 140] on div at bounding box center [247, 122] width 495 height 244
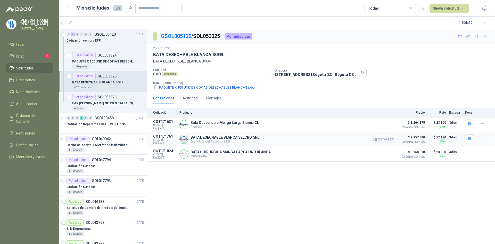
click at [377, 140] on icon "button" at bounding box center [375, 139] width 1 height 2
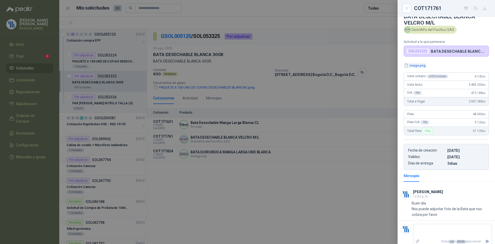
click at [414, 63] on button "image.png" at bounding box center [415, 65] width 22 height 5
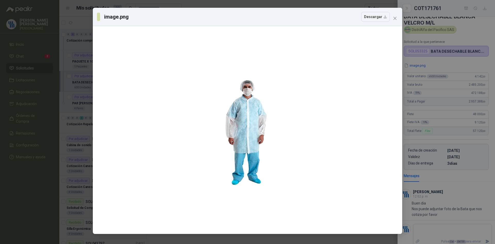
click at [466, 190] on div "image.png Descargar" at bounding box center [247, 122] width 495 height 244
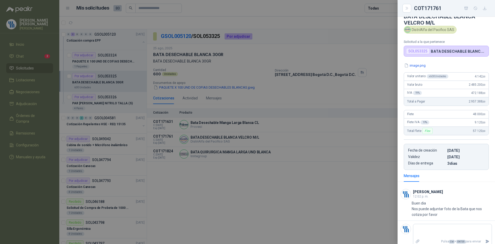
click at [274, 154] on div at bounding box center [247, 122] width 495 height 244
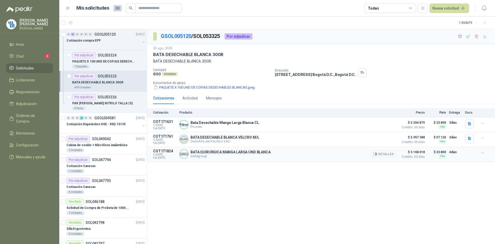
drag, startPoint x: 322, startPoint y: 158, endPoint x: 324, endPoint y: 158, distance: 2.6
click at [322, 158] on div "BATA QUIRURGICA MANGA LARGA UND BLANCA Inntegroup Detalles" at bounding box center [287, 154] width 216 height 10
click at [377, 153] on icon "button" at bounding box center [374, 154] width 3 height 3
